Goal: Check status: Check status

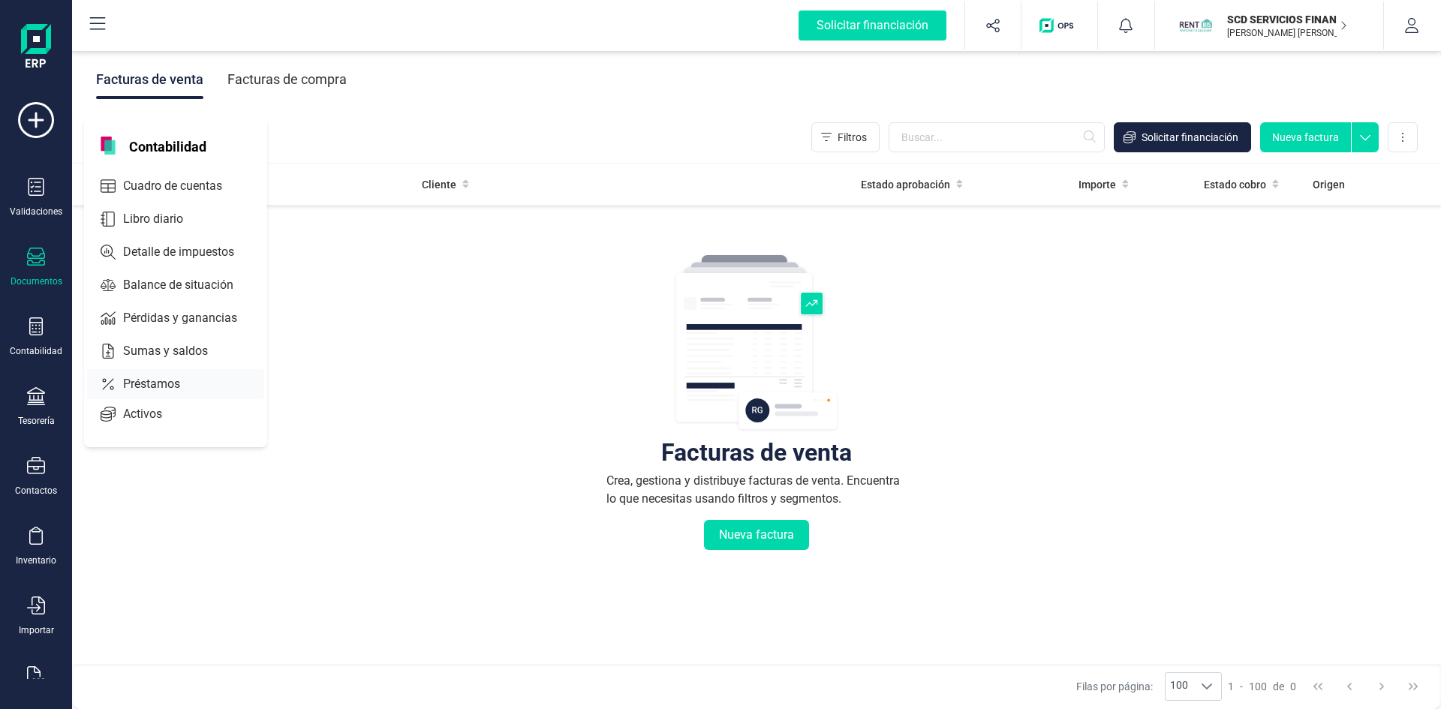
click at [152, 384] on span "Préstamos" at bounding box center [162, 384] width 90 height 18
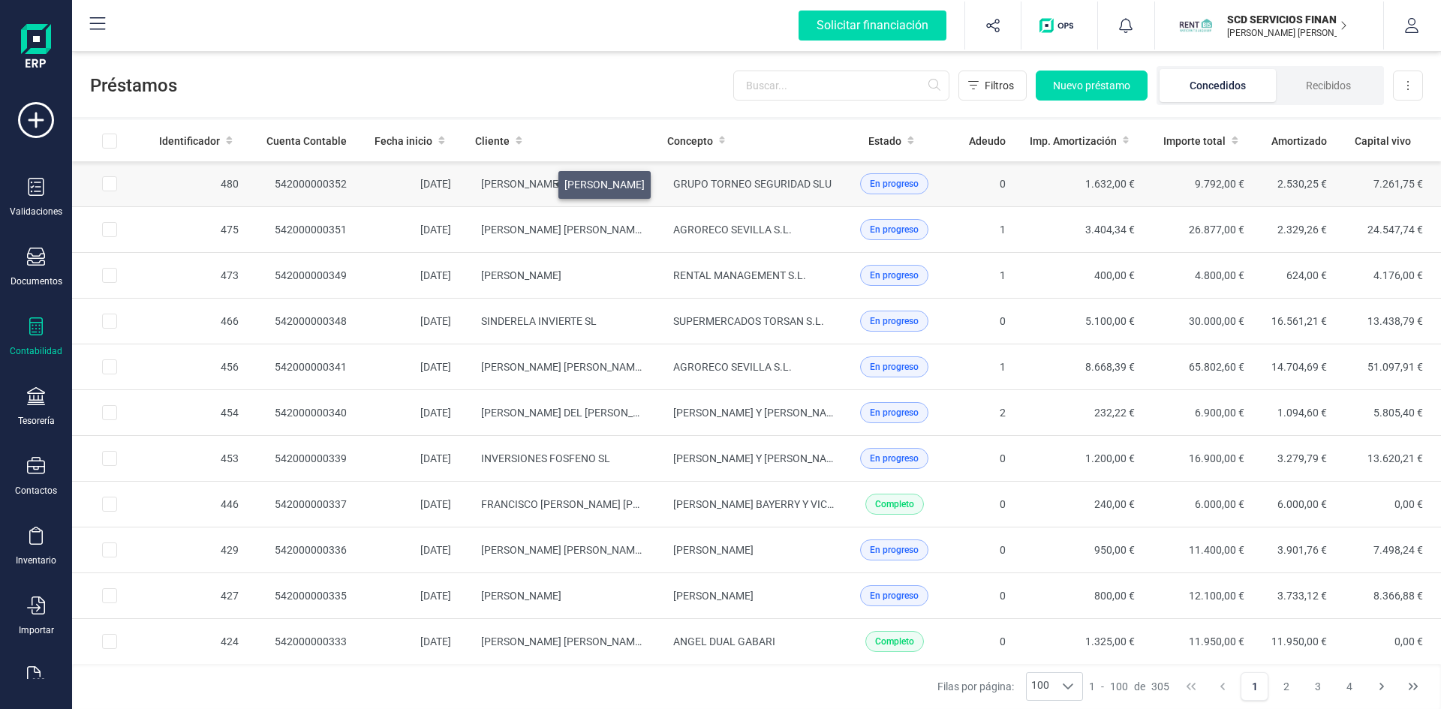
click at [540, 181] on span "[PERSON_NAME]" at bounding box center [521, 184] width 80 height 12
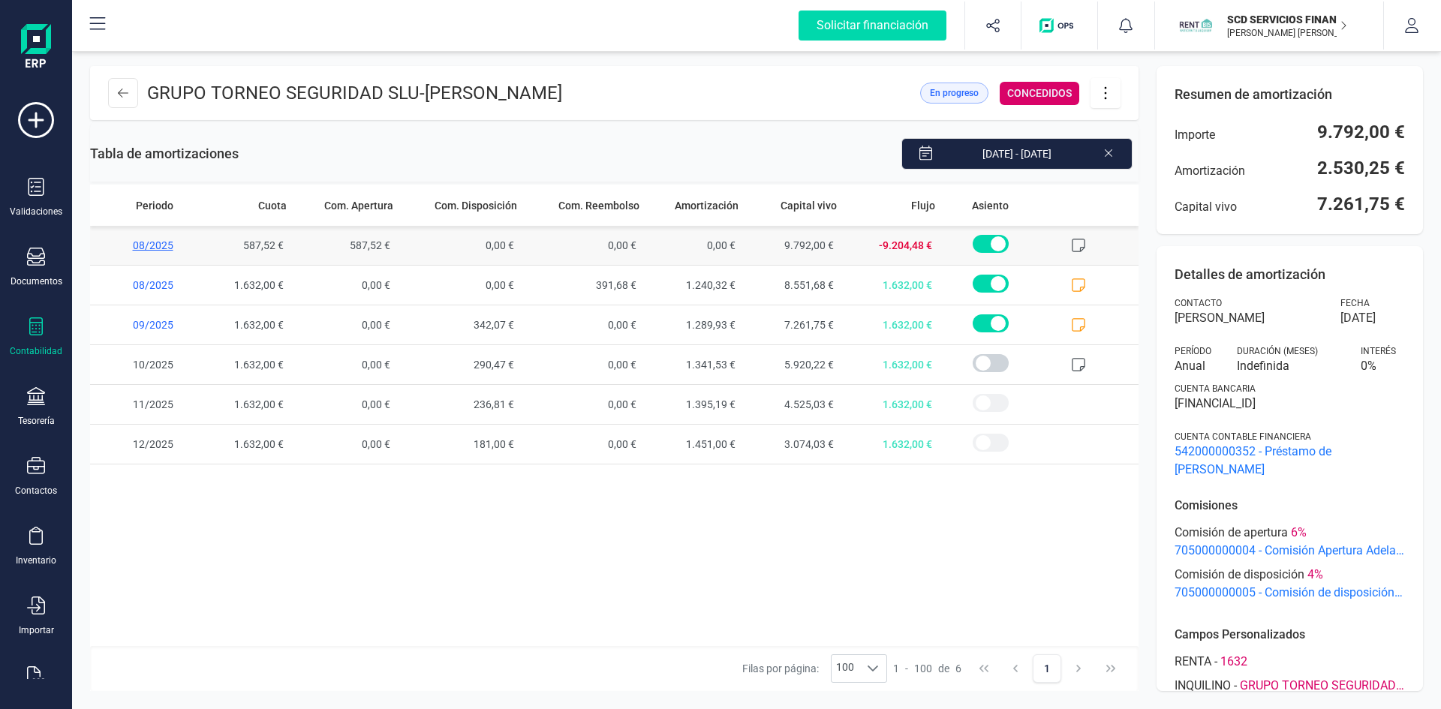
click at [149, 245] on span "08/2025" at bounding box center [142, 245] width 104 height 39
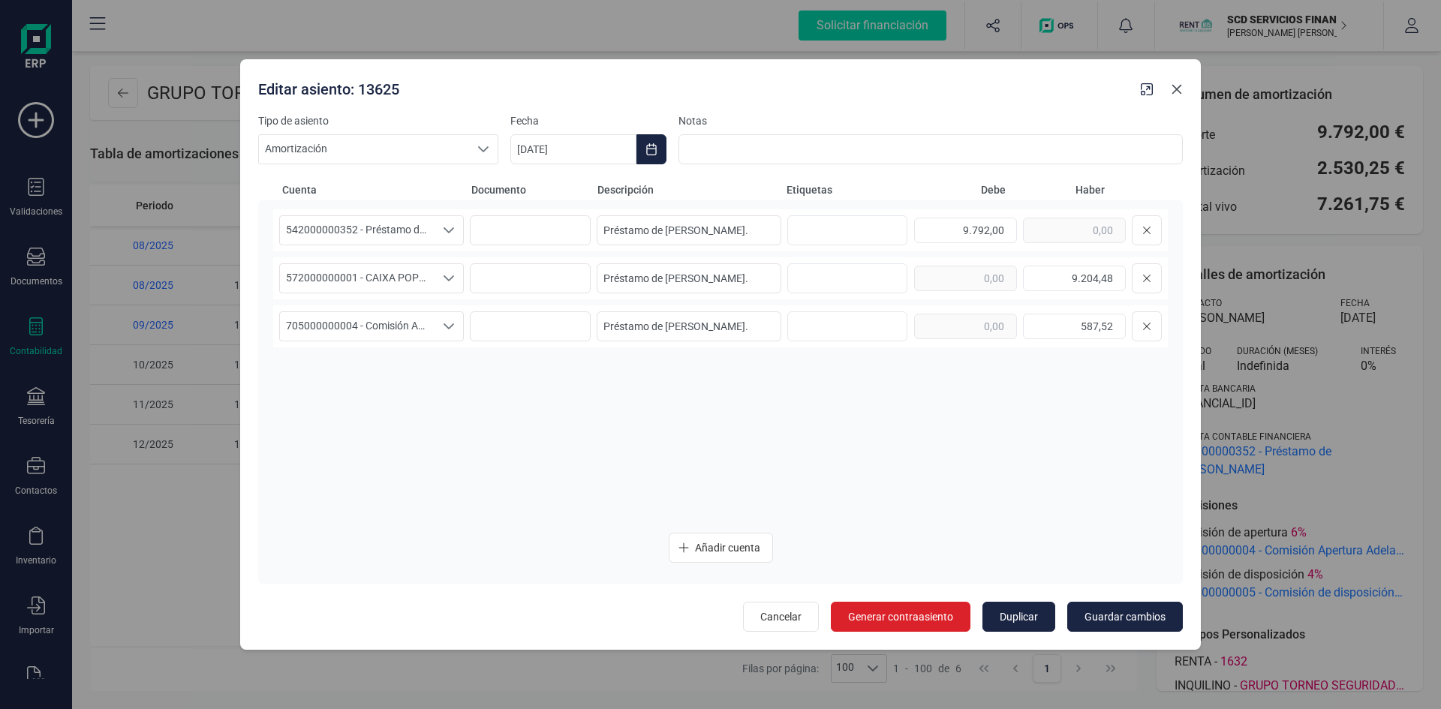
click at [1176, 91] on icon "Close" at bounding box center [1177, 89] width 12 height 12
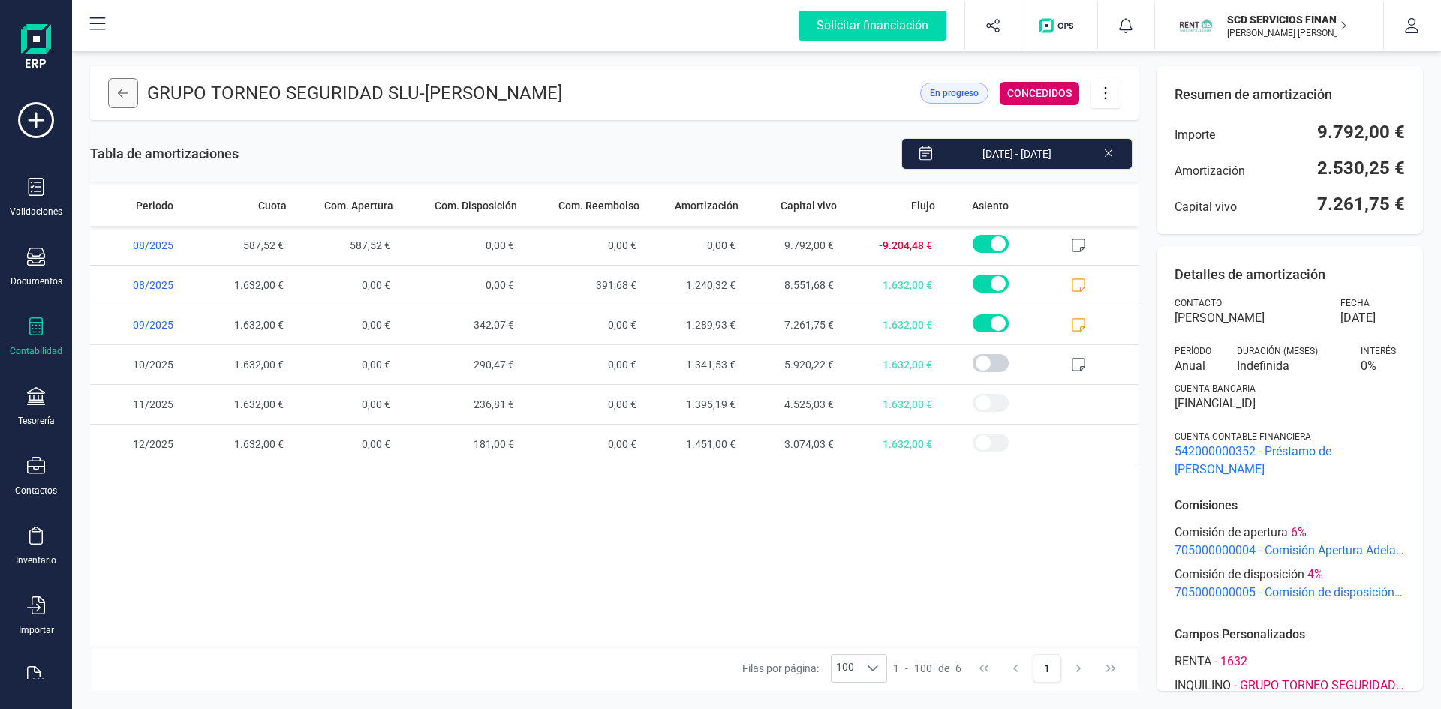
click at [119, 92] on icon at bounding box center [123, 93] width 11 height 9
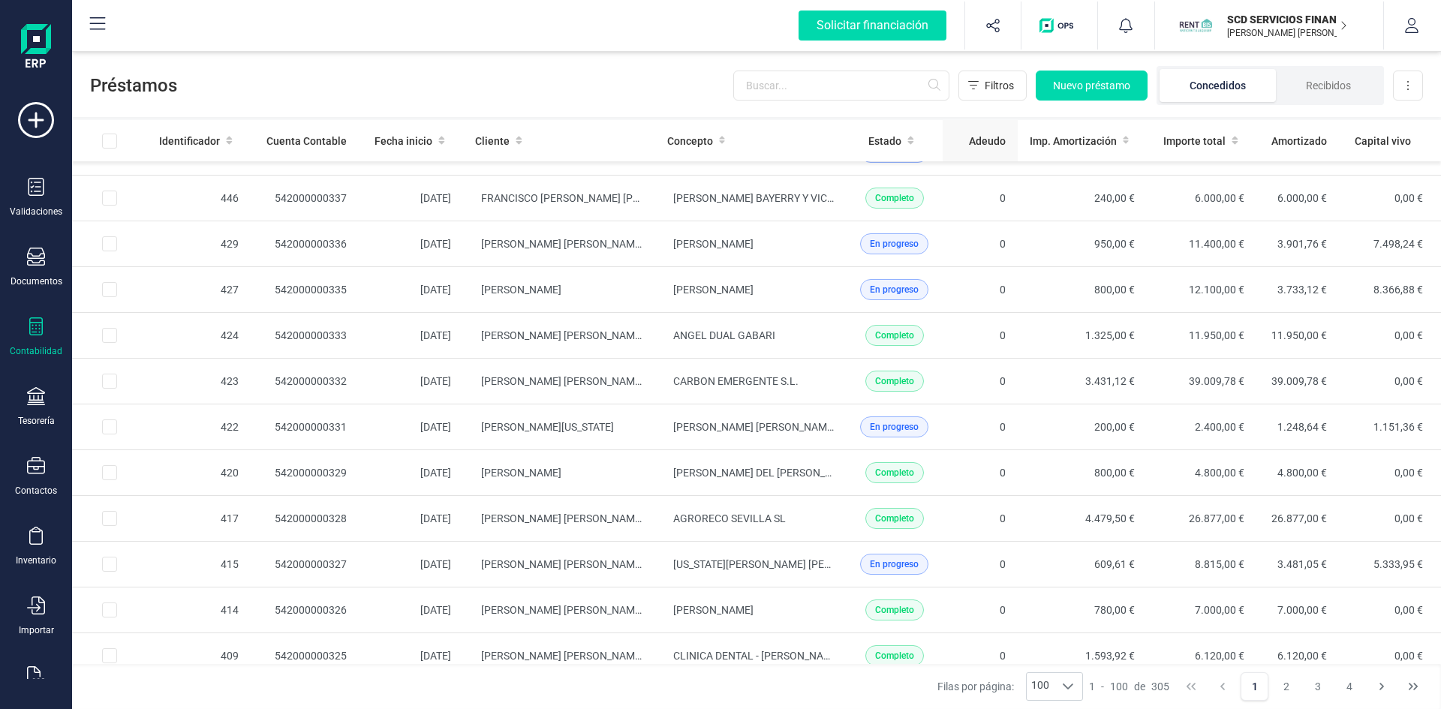
scroll to position [375, 0]
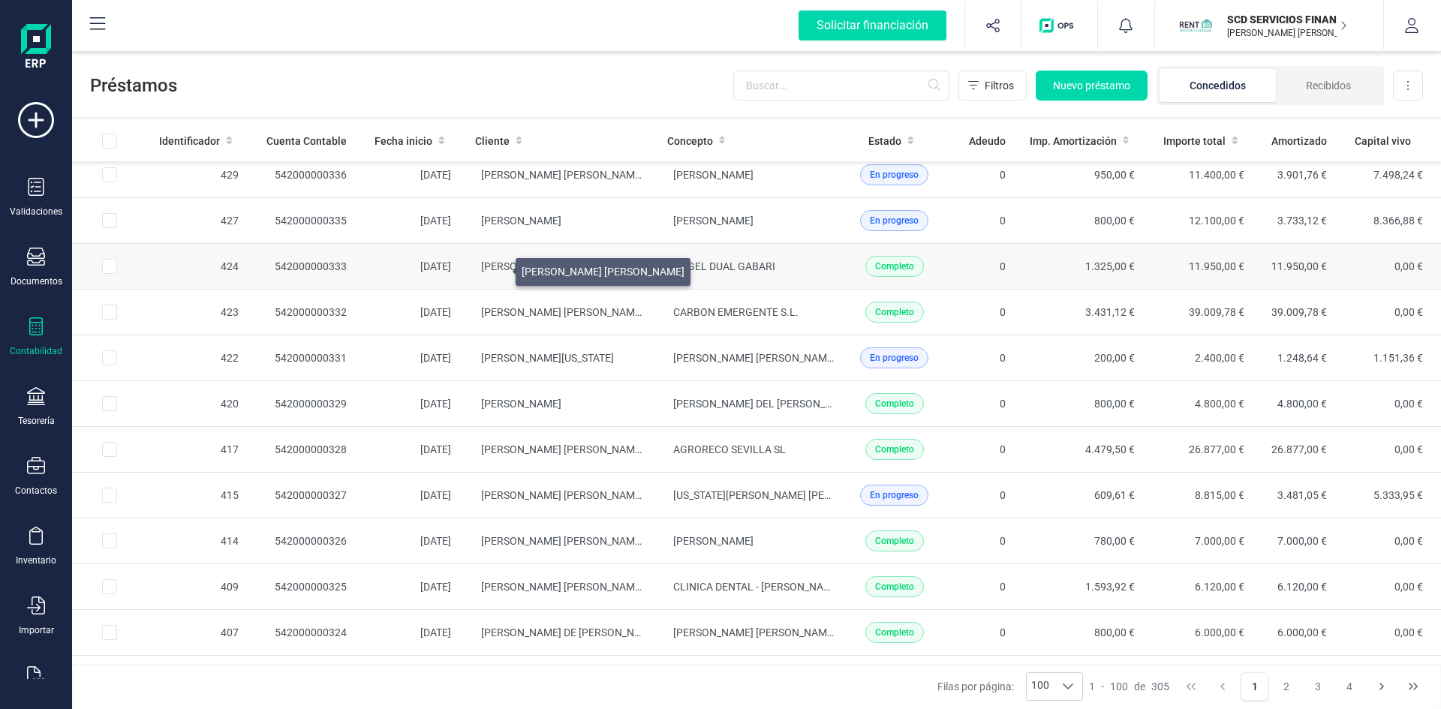
click at [498, 268] on span "[PERSON_NAME] [PERSON_NAME]" at bounding box center [562, 266] width 163 height 12
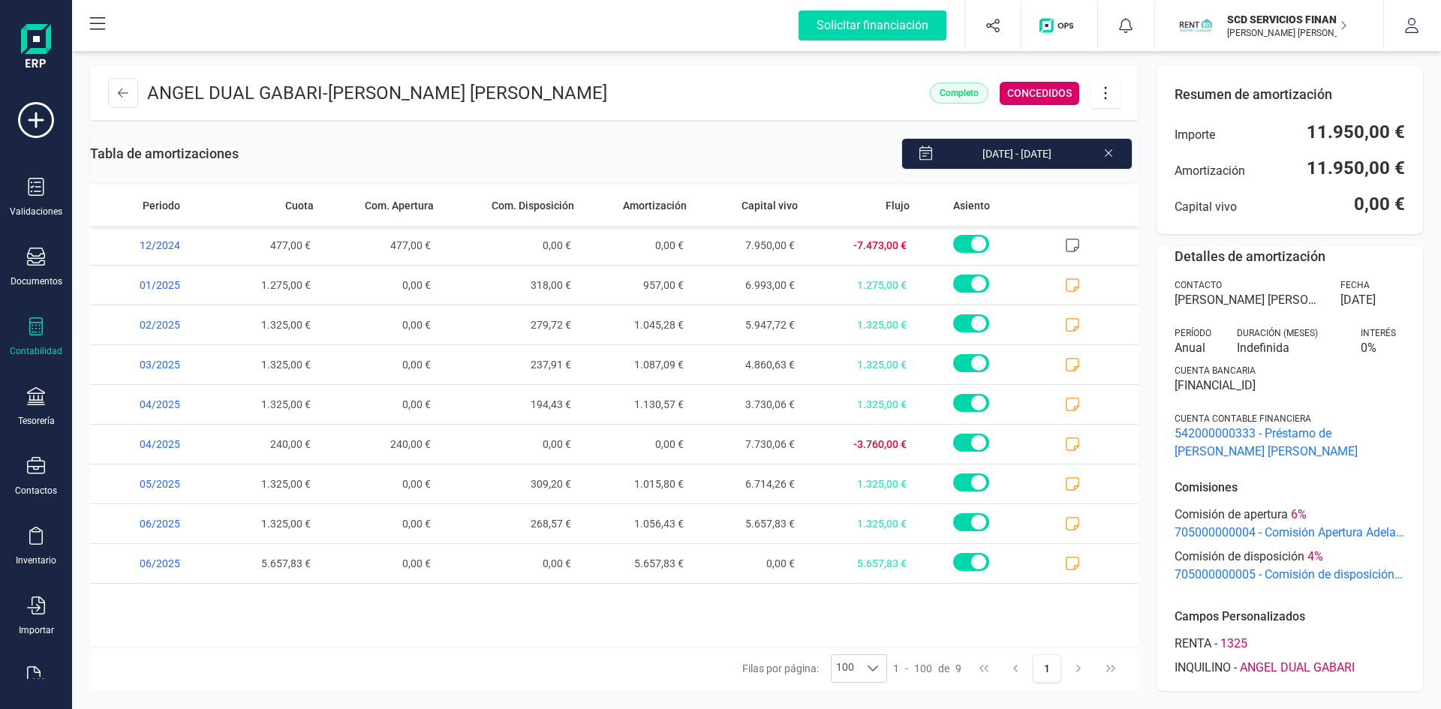
scroll to position [28, 0]
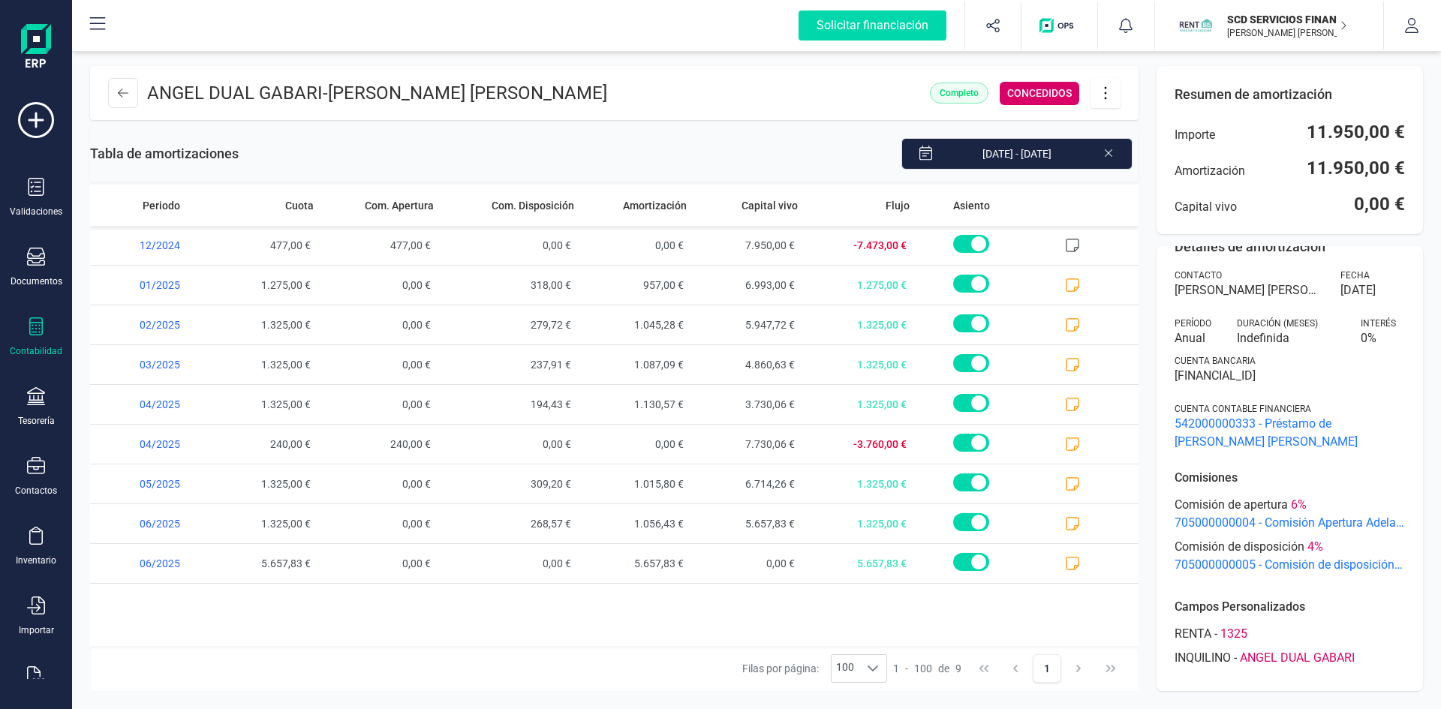
click at [1106, 93] on icon at bounding box center [1105, 93] width 29 height 17
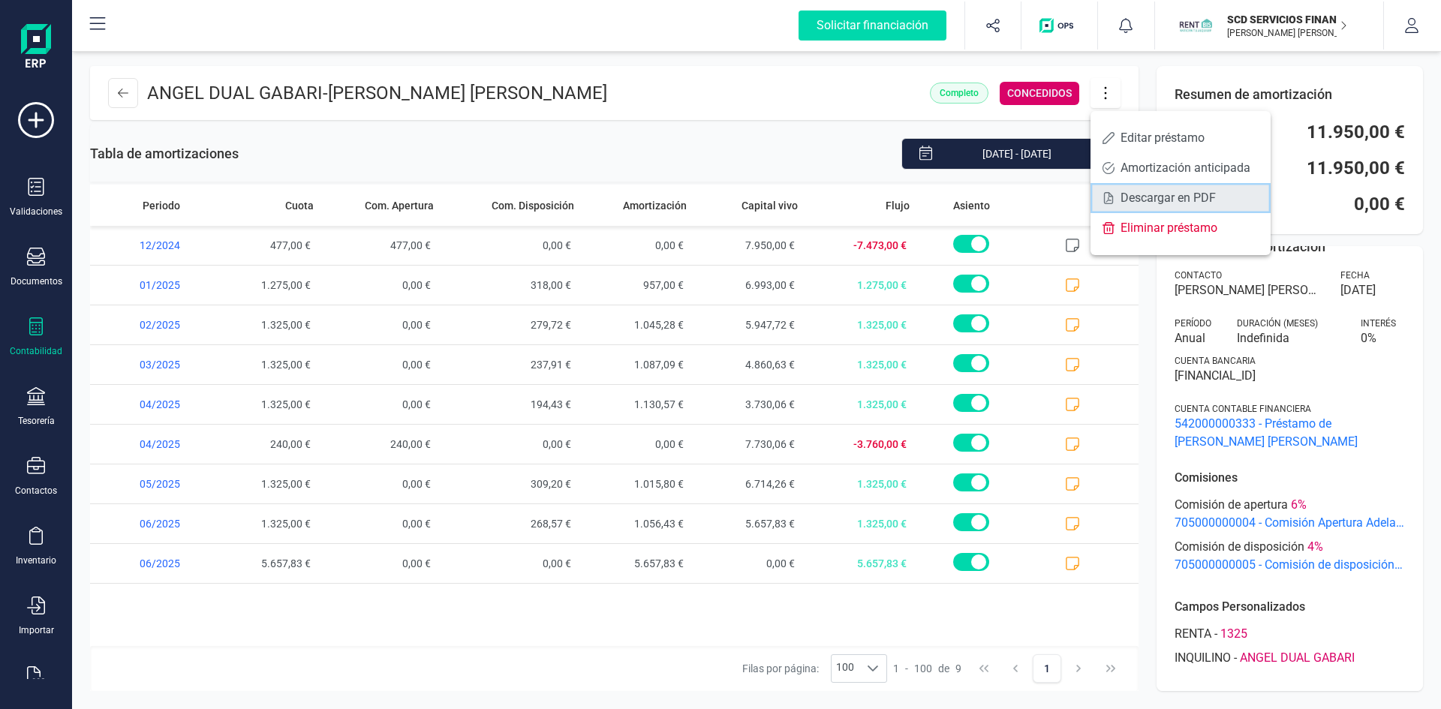
click at [1166, 196] on span "Descargar en PDF" at bounding box center [1190, 198] width 138 height 12
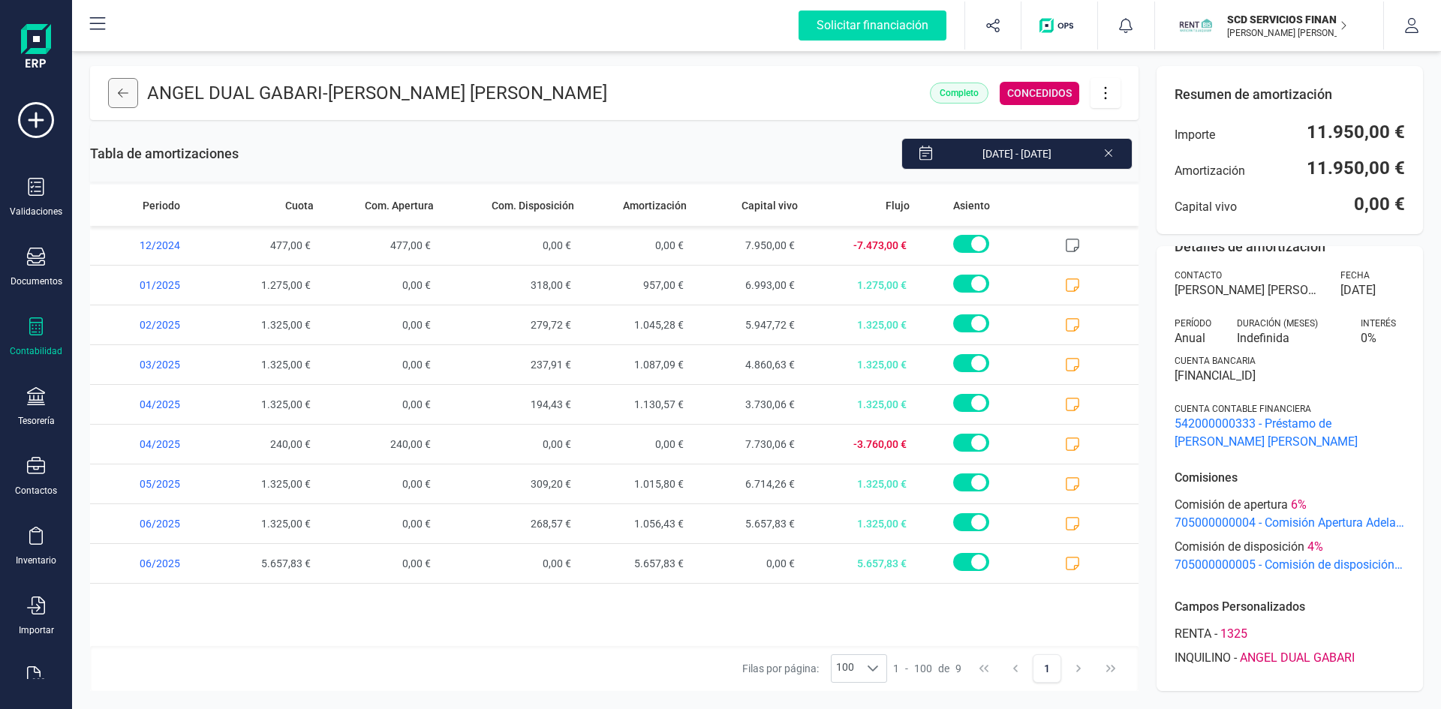
click at [124, 97] on icon at bounding box center [123, 93] width 11 height 12
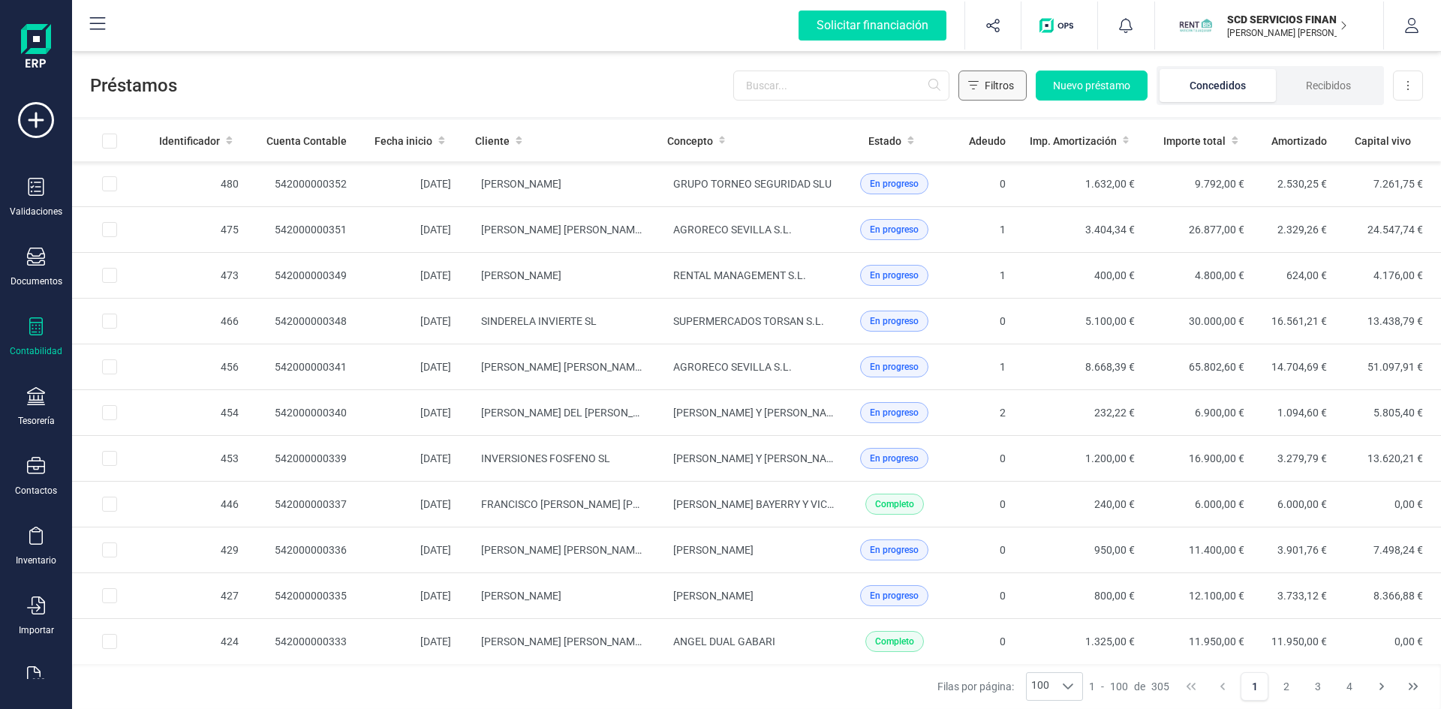
click at [987, 87] on span "Filtros" at bounding box center [999, 85] width 29 height 15
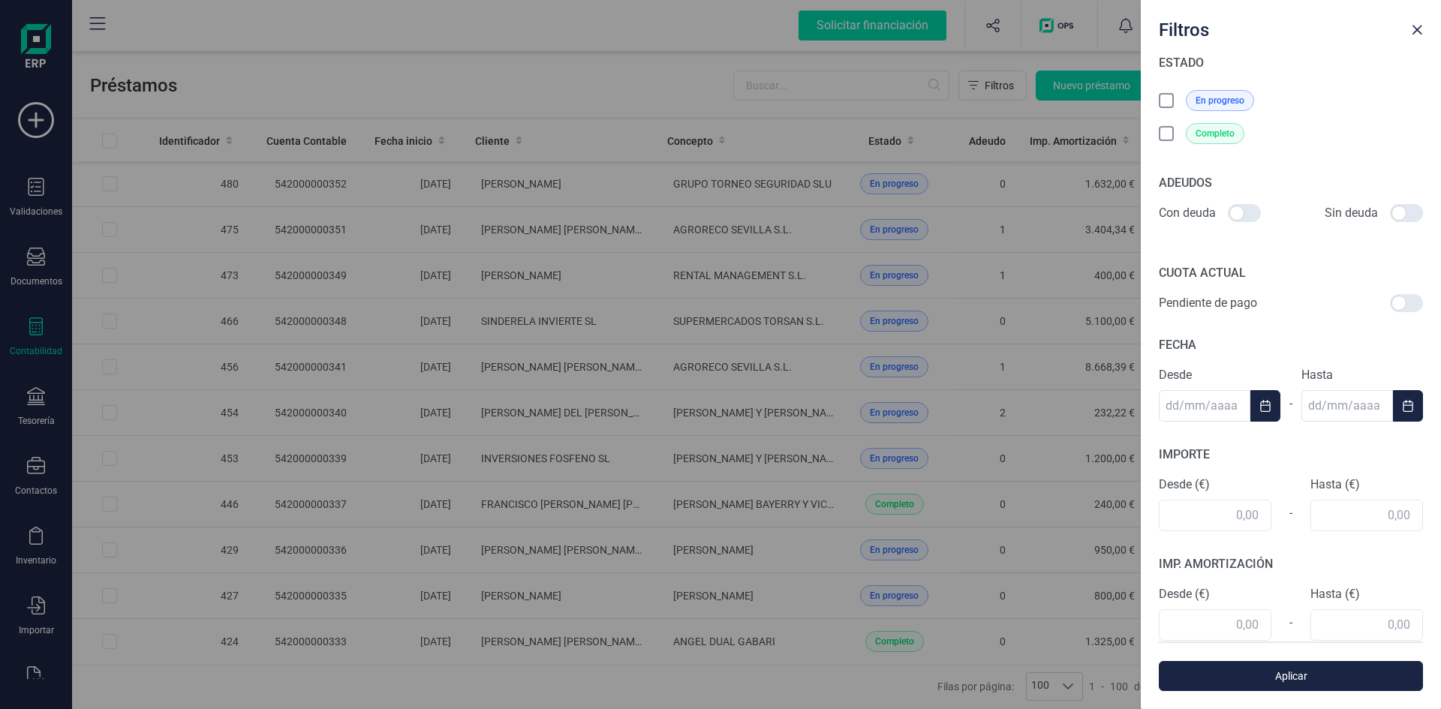
click at [1234, 212] on div at bounding box center [1244, 213] width 33 height 18
click at [1228, 213] on input "checkbox" at bounding box center [1227, 213] width 1 height 1
checkbox input "true"
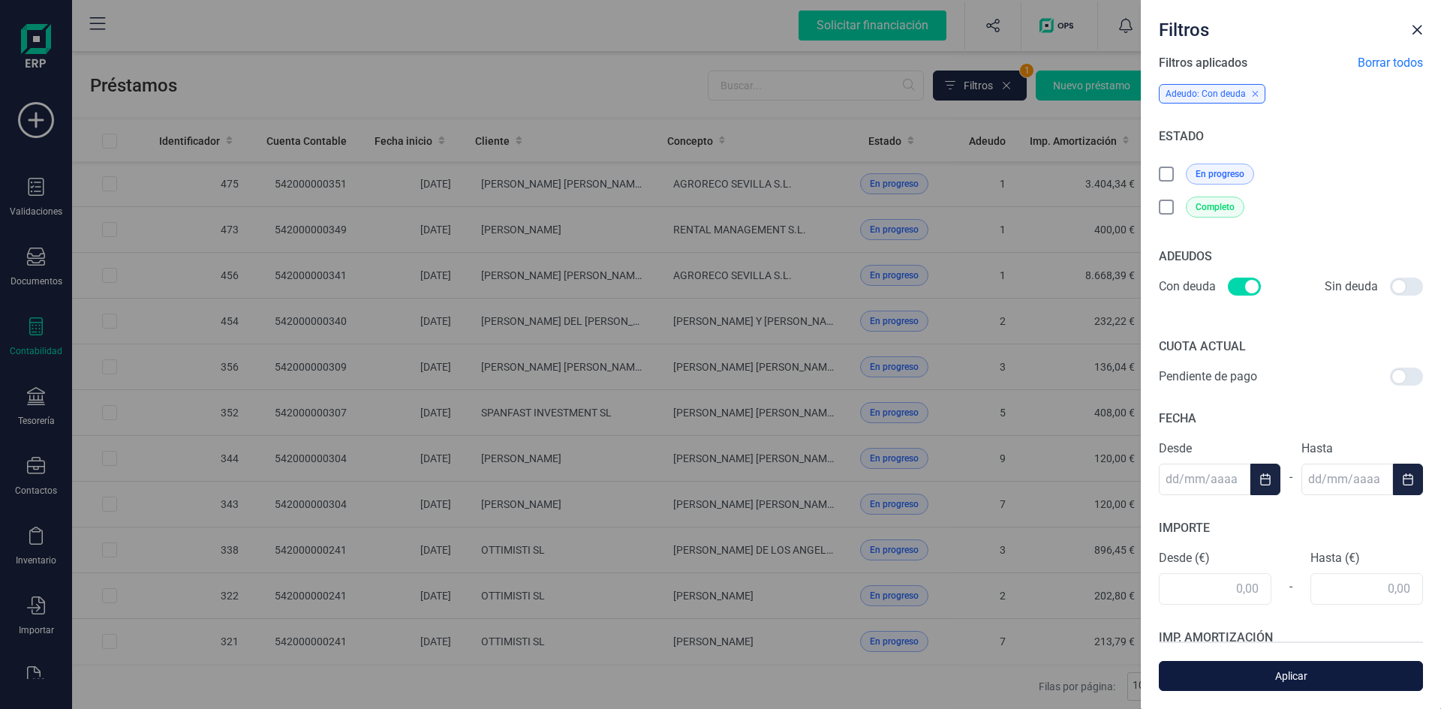
click at [1294, 677] on span "Aplicar" at bounding box center [1291, 676] width 230 height 15
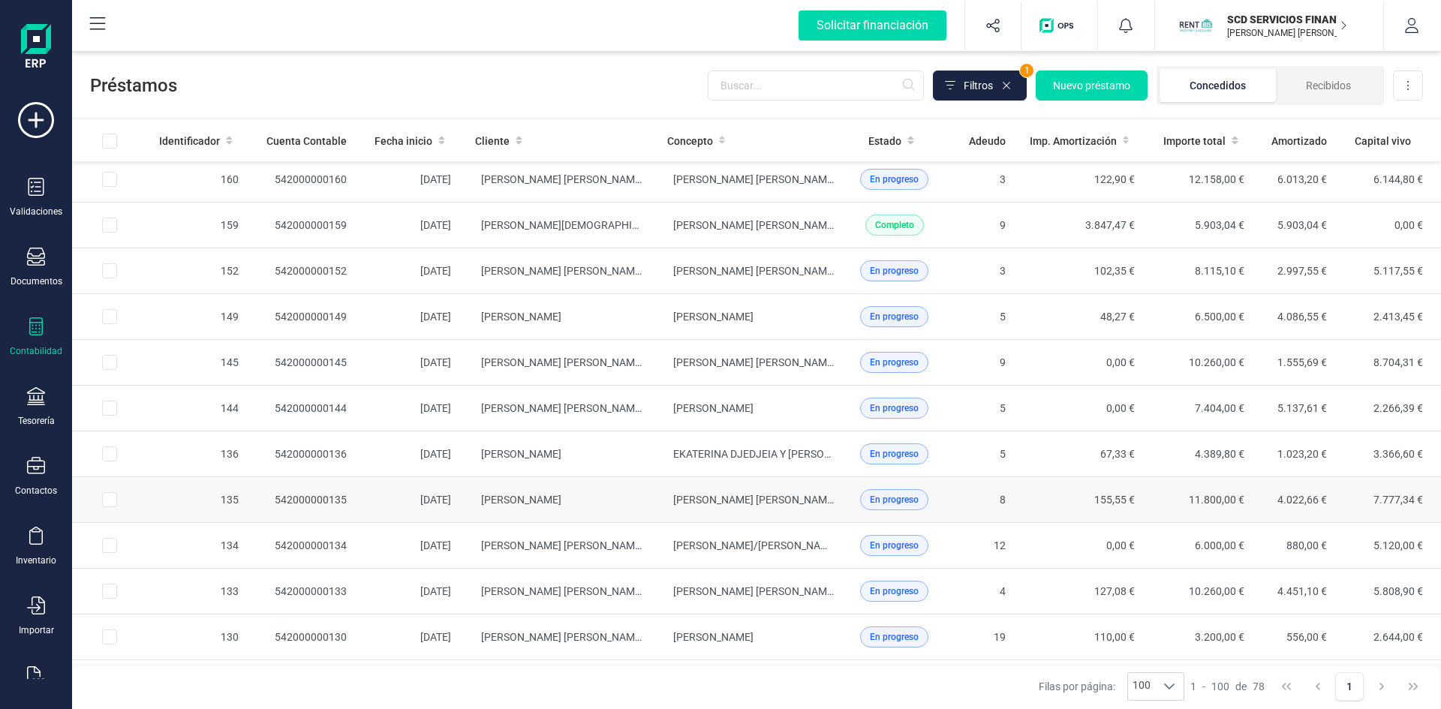
scroll to position [1651, 0]
click at [987, 85] on span "Filtros" at bounding box center [978, 85] width 29 height 15
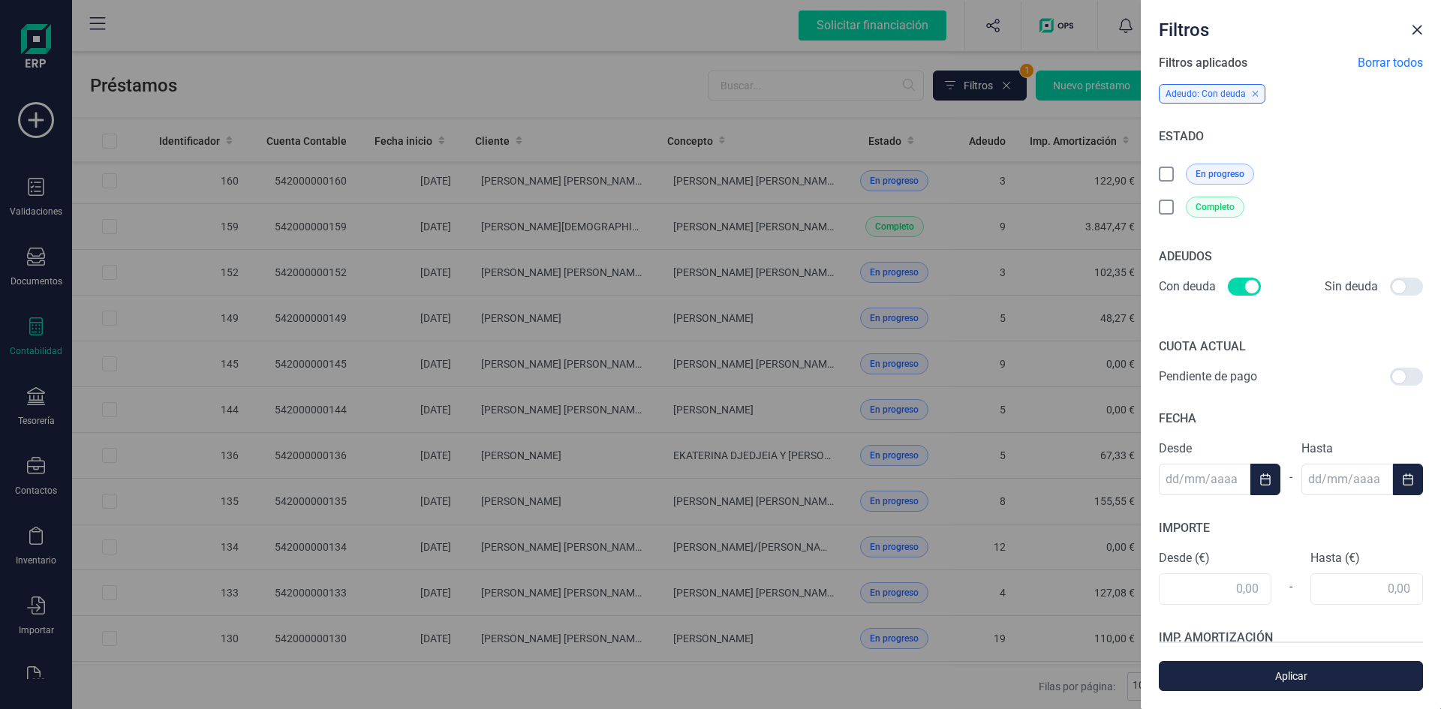
click at [1160, 173] on icon at bounding box center [1167, 175] width 15 height 15
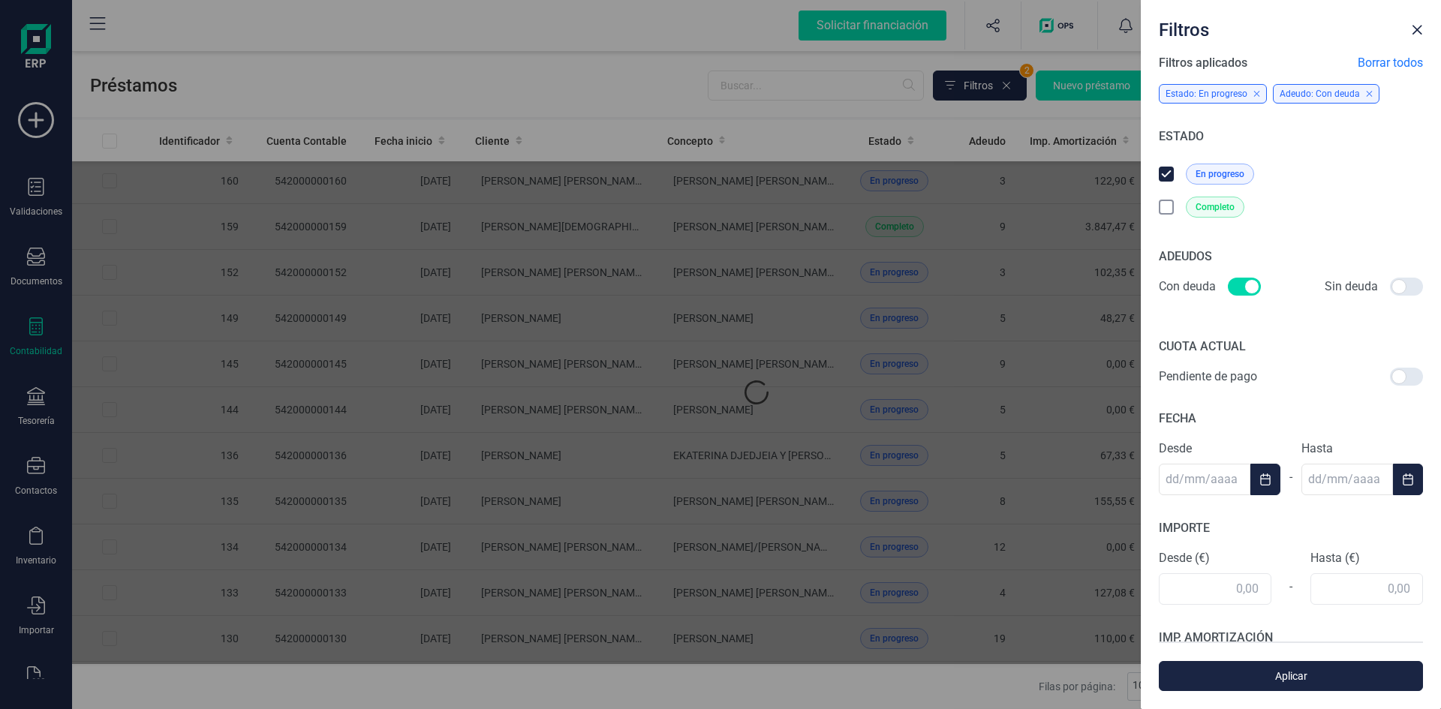
scroll to position [0, 0]
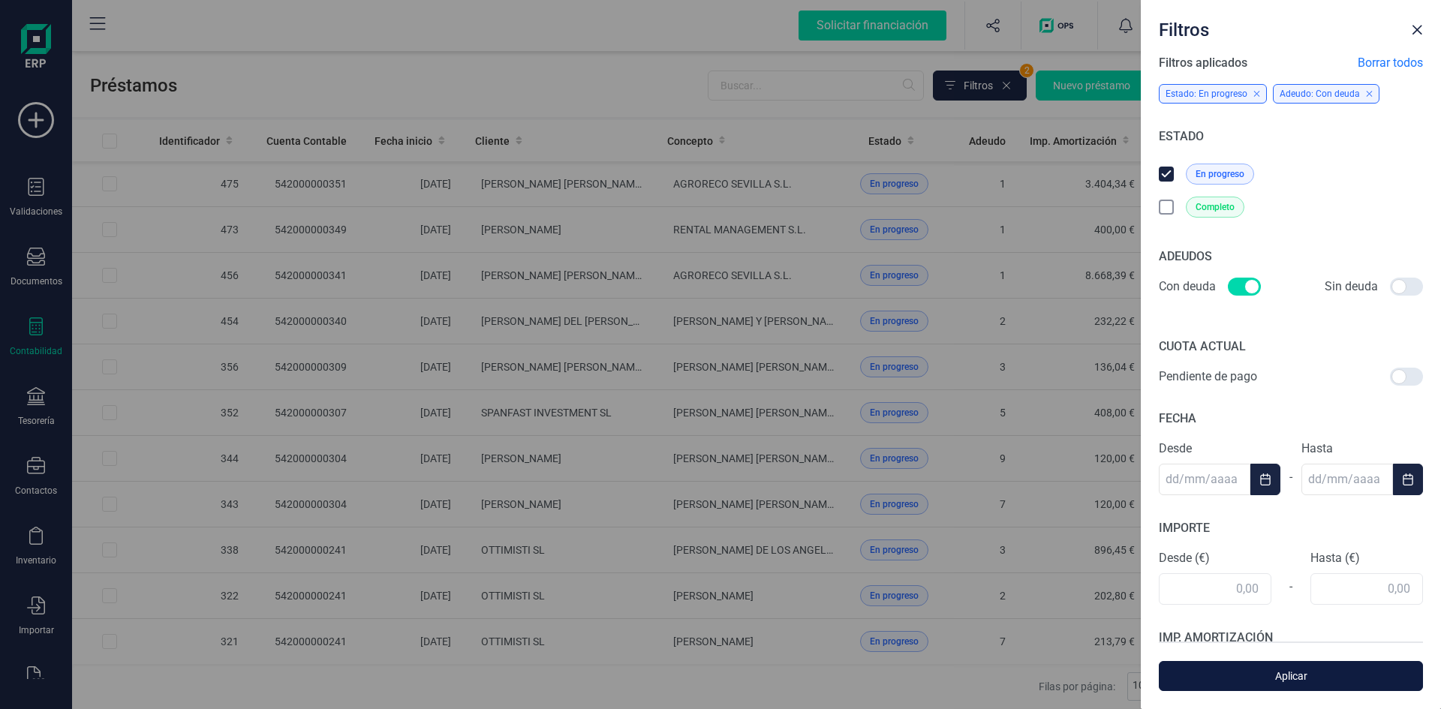
click at [1289, 682] on span "Aplicar" at bounding box center [1291, 676] width 230 height 15
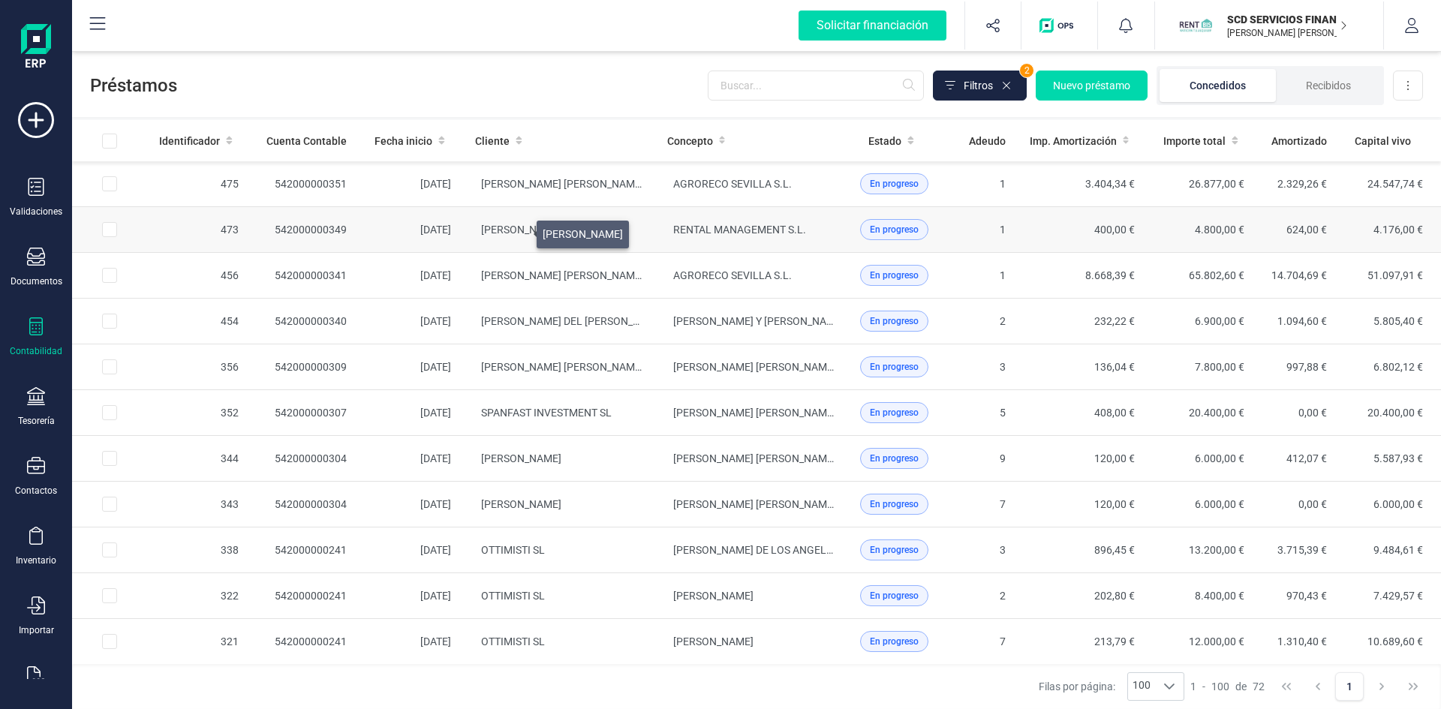
click at [519, 230] on span "[PERSON_NAME]" at bounding box center [521, 230] width 80 height 12
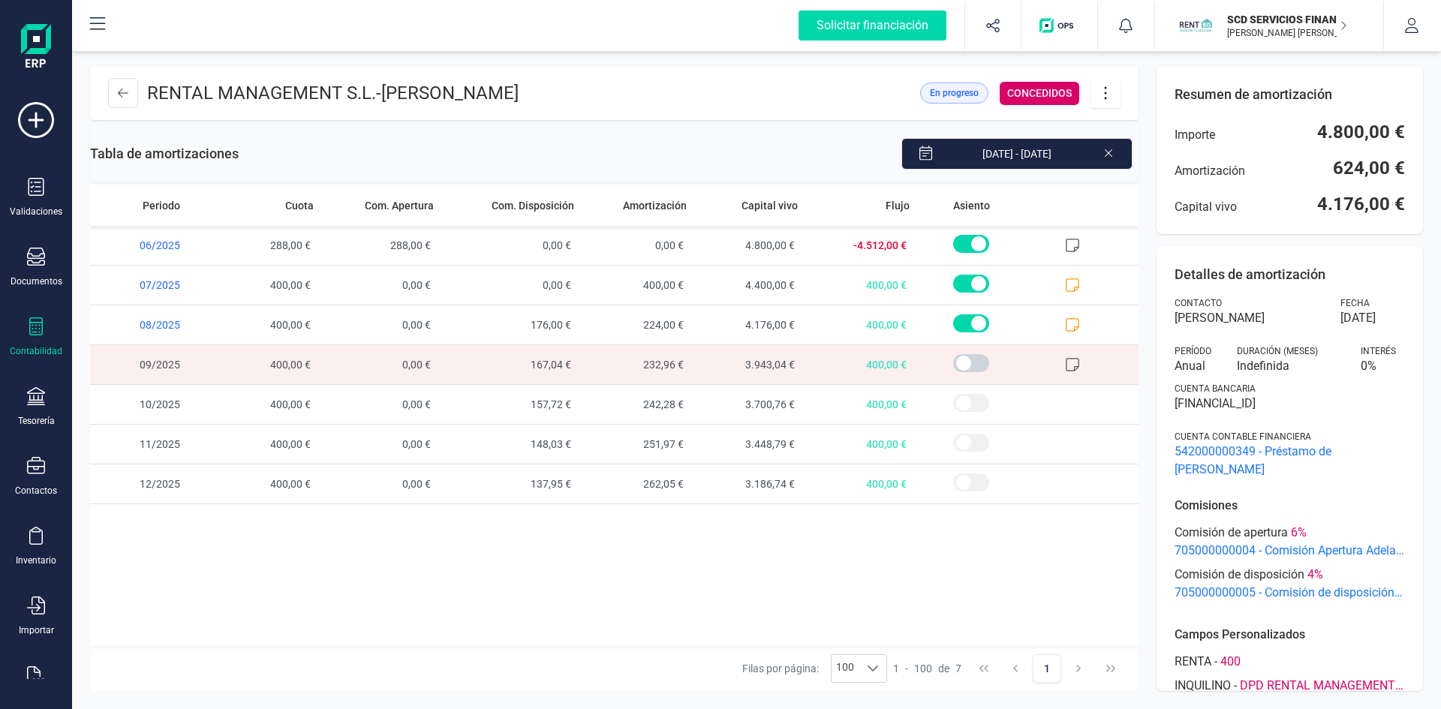
click at [1110, 94] on icon at bounding box center [1105, 93] width 29 height 17
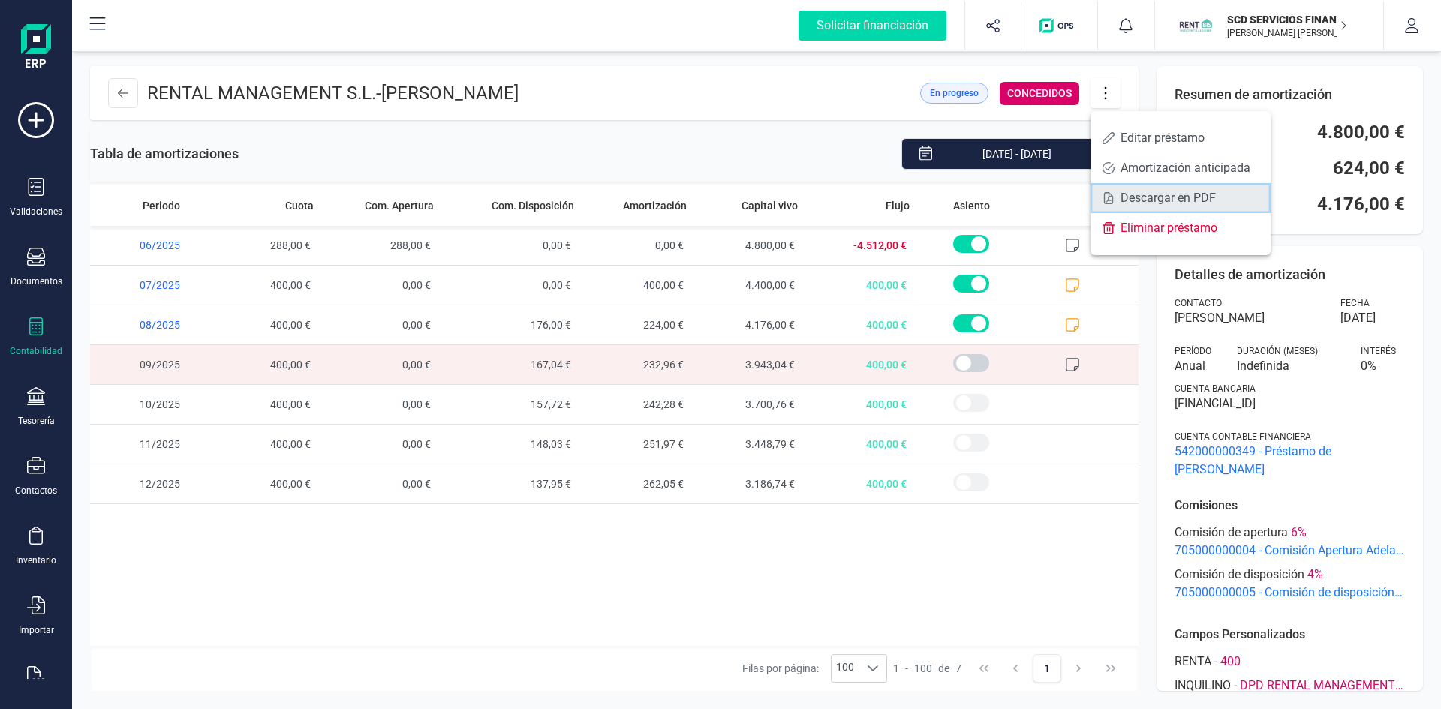
click at [1151, 201] on span "Descargar en PDF" at bounding box center [1190, 198] width 138 height 12
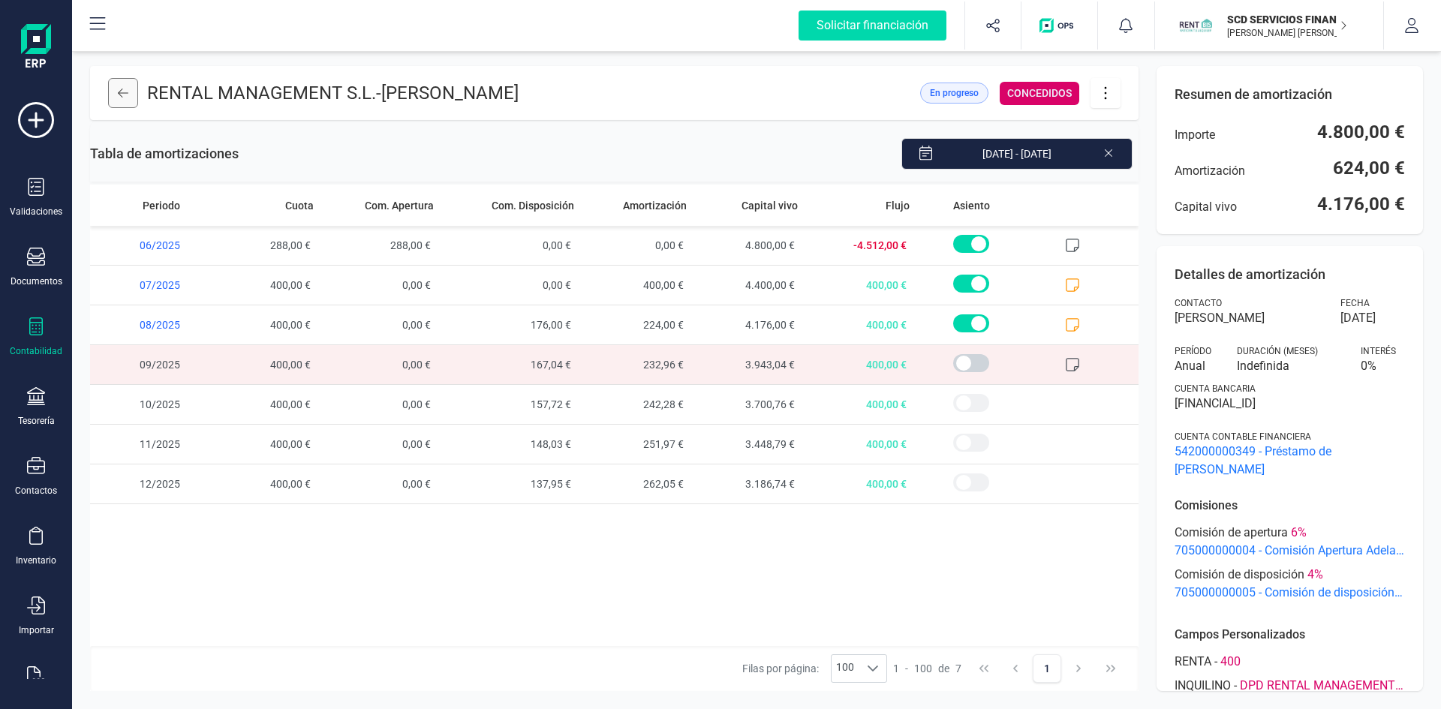
click at [115, 93] on button at bounding box center [123, 93] width 30 height 30
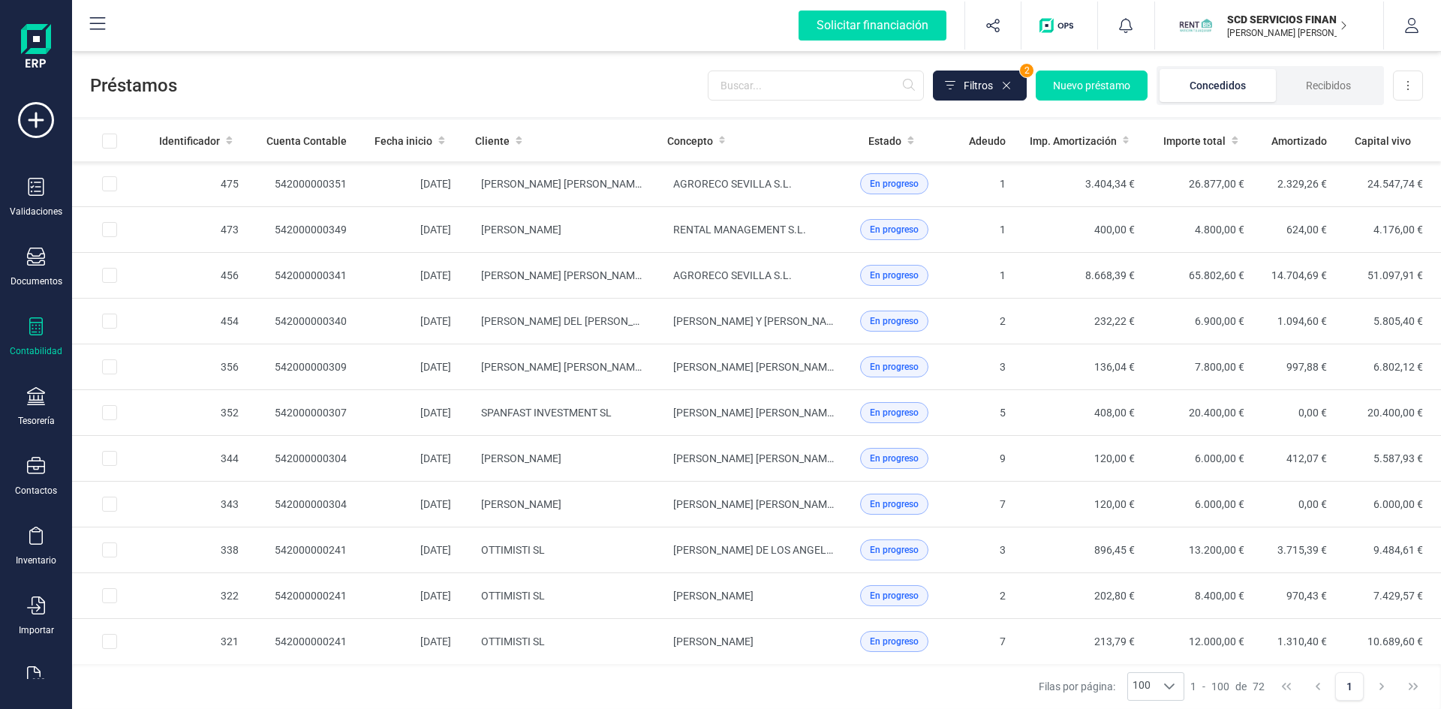
click at [34, 326] on icon at bounding box center [36, 326] width 18 height 18
click at [983, 142] on span "Adeudo" at bounding box center [987, 141] width 37 height 15
click at [982, 139] on span "Adeudo" at bounding box center [987, 141] width 37 height 15
click at [516, 143] on icon at bounding box center [519, 141] width 6 height 8
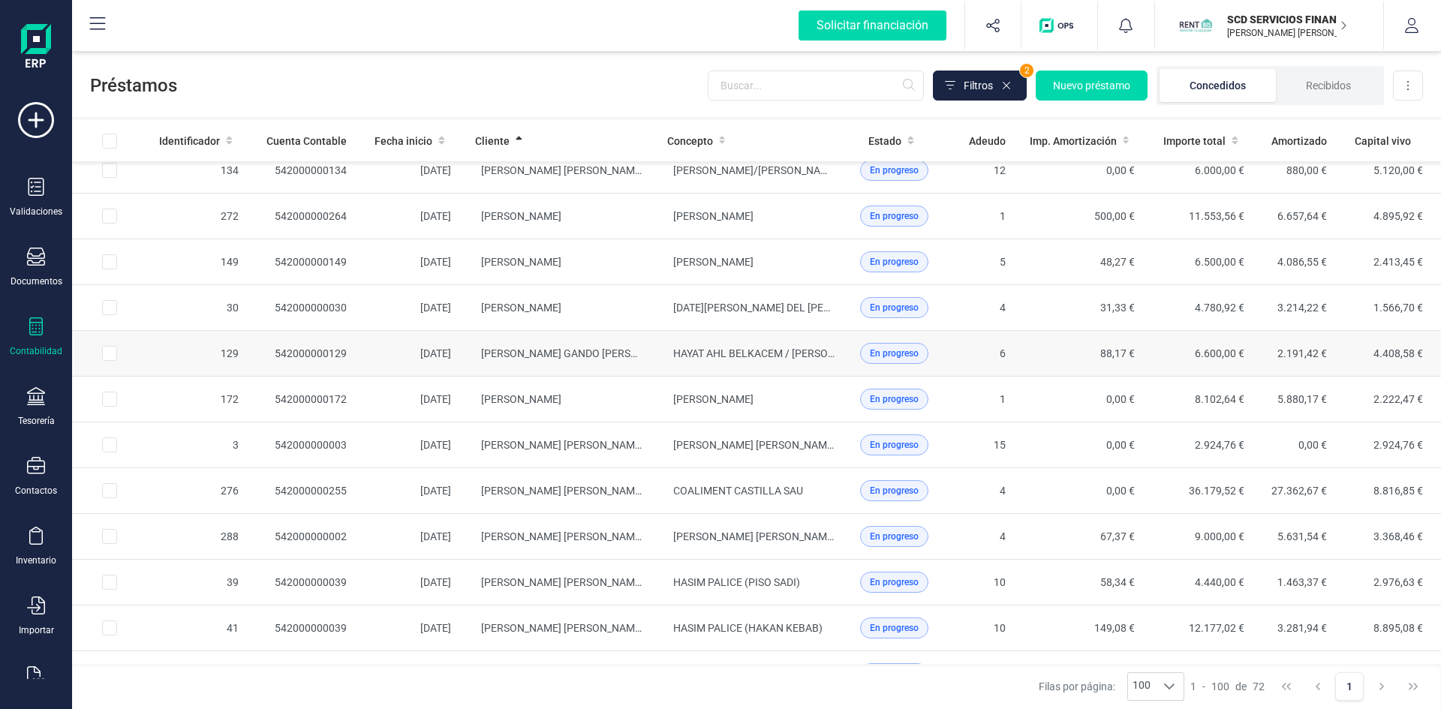
scroll to position [150, 0]
click at [539, 355] on span "[PERSON_NAME] GANDO [PERSON_NAME]" at bounding box center [581, 354] width 201 height 12
